Goal: Information Seeking & Learning: Find specific fact

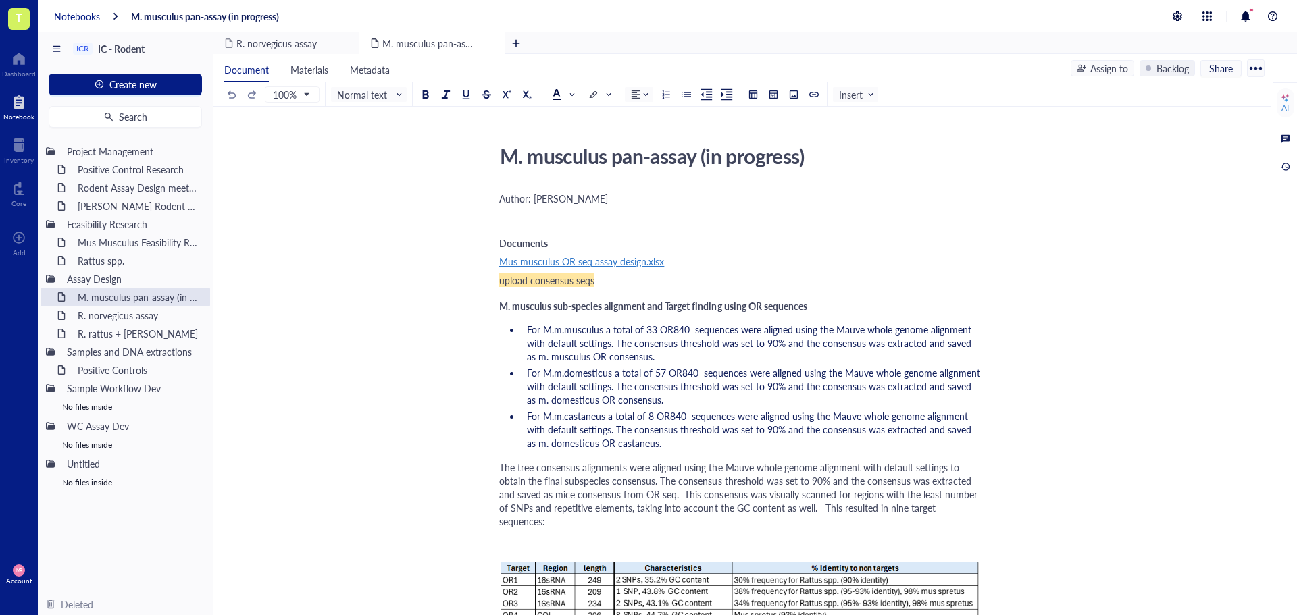
drag, startPoint x: 68, startPoint y: 11, endPoint x: 71, endPoint y: 21, distance: 10.7
click at [68, 11] on div "Notebooks" at bounding box center [77, 16] width 46 height 12
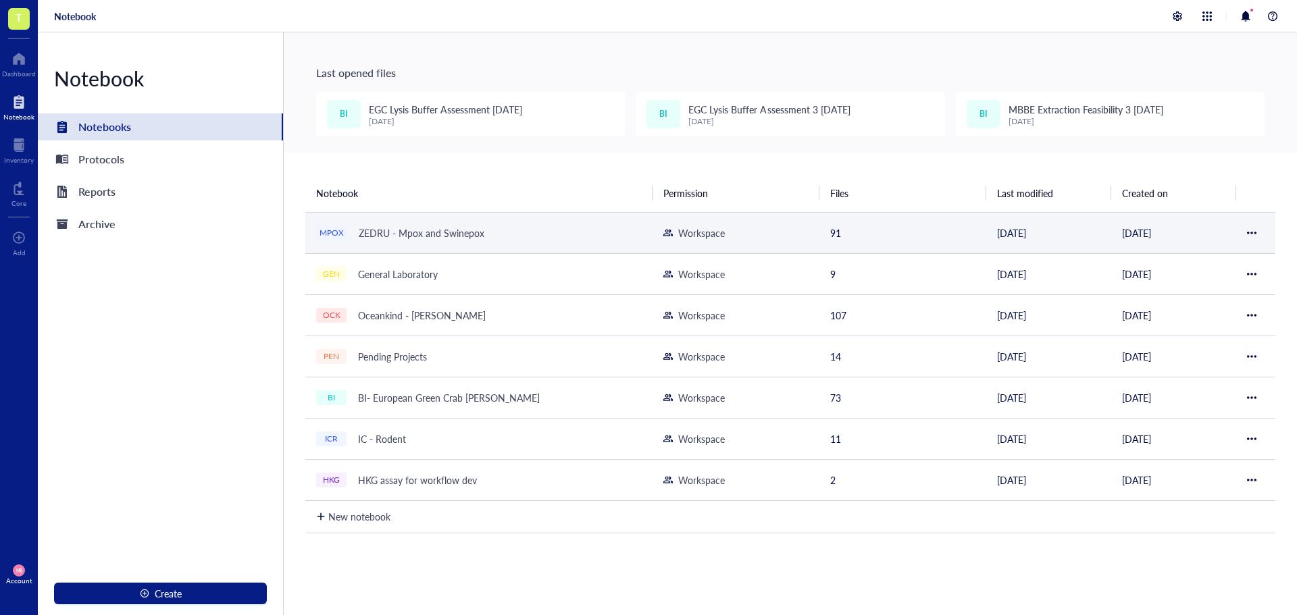
click at [382, 228] on div "ZEDRU - Mpox and Swinepox" at bounding box center [422, 233] width 138 height 19
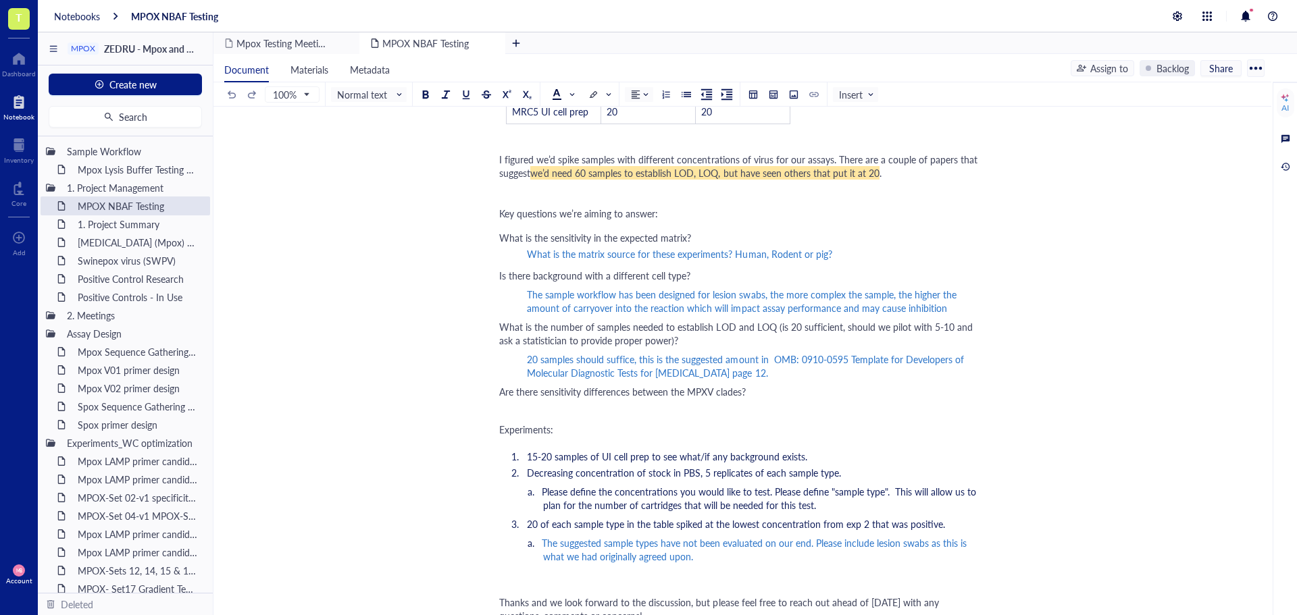
scroll to position [405, 0]
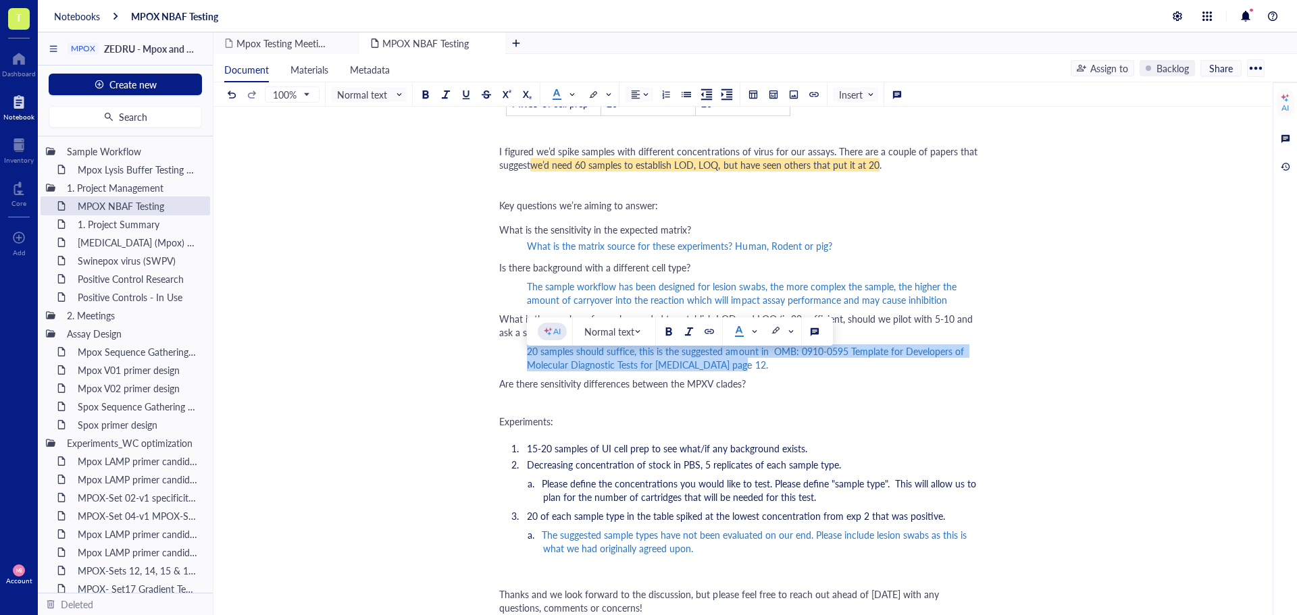
drag, startPoint x: 521, startPoint y: 365, endPoint x: 751, endPoint y: 378, distance: 230.0
click at [751, 378] on div "Author: [PERSON_NAME] On [DATE] 9:31 PM [PERSON_NAME] - REE-ARS < [PERSON_NAME]…" at bounding box center [739, 342] width 481 height 1117
copy span "20 samples should suffice, this is the suggested amount in OMB: 0910-0595 Templ…"
